Goal: Find contact information: Find contact information

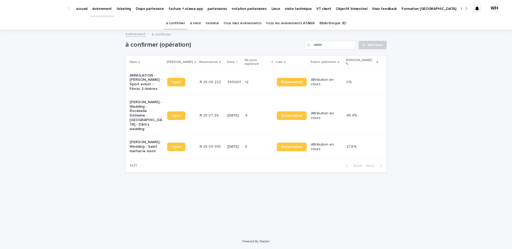
click at [208, 6] on p "partenaires" at bounding box center [217, 5] width 19 height 11
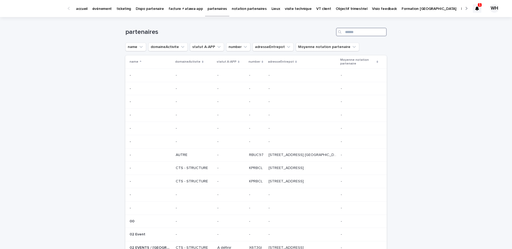
click at [355, 33] on input "Search" at bounding box center [361, 32] width 51 height 9
type input "**********"
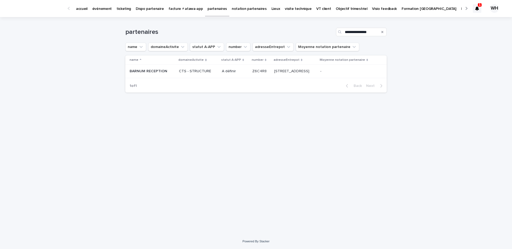
click at [295, 76] on div "[STREET_ADDRESS] & Lagrave [STREET_ADDRESS]" at bounding box center [295, 71] width 42 height 9
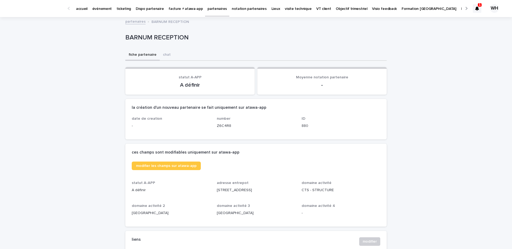
click at [475, 8] on div at bounding box center [477, 8] width 9 height 9
click at [492, 21] on div "partenaires BARNUM RECEPTION" at bounding box center [256, 21] width 512 height 7
click at [96, 9] on p "événement" at bounding box center [101, 5] width 19 height 11
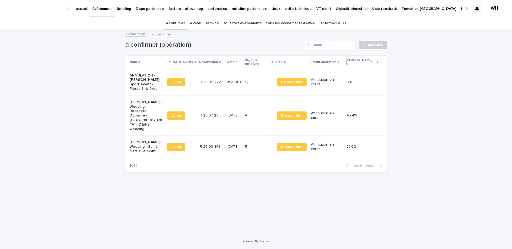
click at [208, 8] on p "partenaires" at bounding box center [217, 5] width 19 height 11
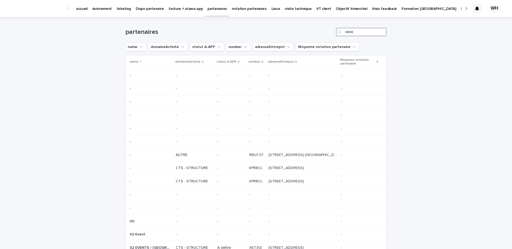
click at [354, 34] on input "Search" at bounding box center [361, 32] width 51 height 9
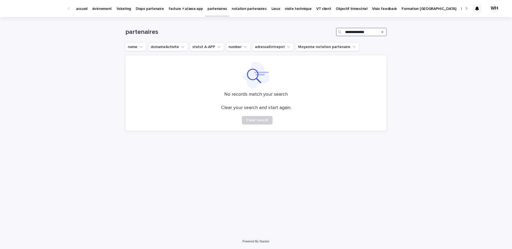
type input "**********"
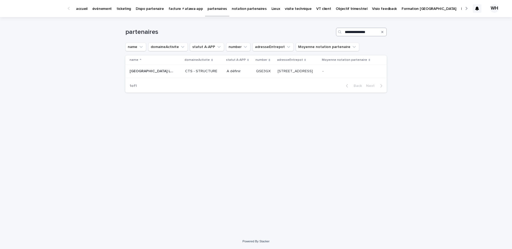
click at [345, 70] on p at bounding box center [334, 71] width 22 height 5
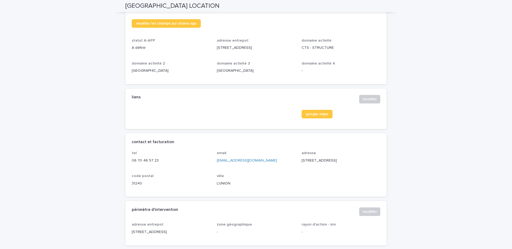
scroll to position [144, 0]
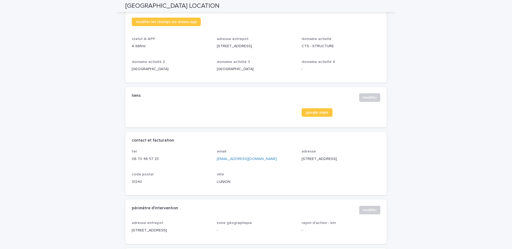
click at [238, 157] on link "[EMAIL_ADDRESS][DOMAIN_NAME]" at bounding box center [247, 159] width 60 height 4
drag, startPoint x: 189, startPoint y: 163, endPoint x: 131, endPoint y: 159, distance: 57.8
click at [131, 159] on div "tel [PHONE_NUMBER] email [EMAIL_ADDRESS][DOMAIN_NAME] adresse [STREET_ADDRESS]" at bounding box center [256, 172] width 262 height 46
copy p "06 70 46 57 23"
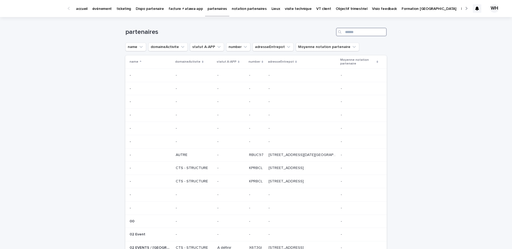
click at [357, 32] on input "Search" at bounding box center [361, 32] width 51 height 9
type input "******"
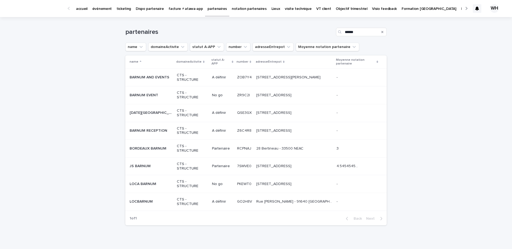
click at [260, 133] on p "[STREET_ADDRESS]" at bounding box center [274, 131] width 36 height 6
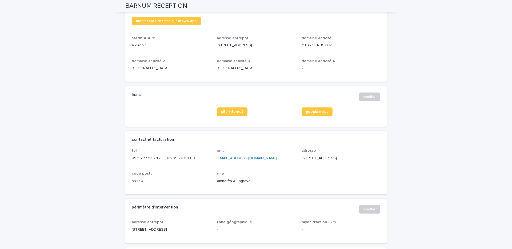
scroll to position [156, 0]
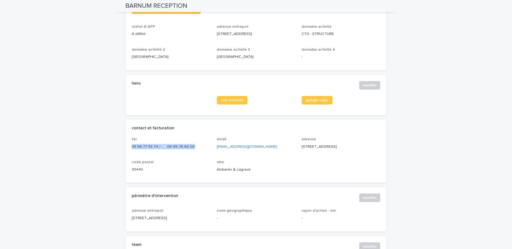
drag, startPoint x: 190, startPoint y: 153, endPoint x: 129, endPoint y: 152, distance: 60.8
click at [129, 152] on div "tel [PHONE_NUMBER] / [PHONE_NUMBER] email [EMAIL_ADDRESS][DOMAIN_NAME] adresse …" at bounding box center [256, 160] width 262 height 46
copy p "05 56 77 53 74 / 06 99 76 60 00"
click at [178, 130] on div "contact et facturation" at bounding box center [256, 129] width 262 height 18
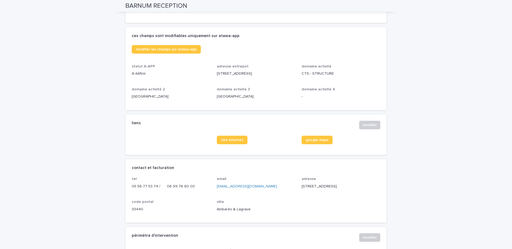
scroll to position [0, 0]
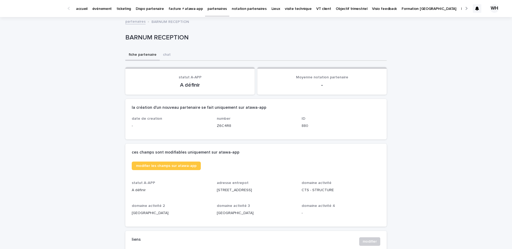
click at [100, 5] on p "événement" at bounding box center [101, 5] width 19 height 11
click at [102, 10] on p "événement" at bounding box center [101, 5] width 19 height 11
